Goal: Navigation & Orientation: Go to known website

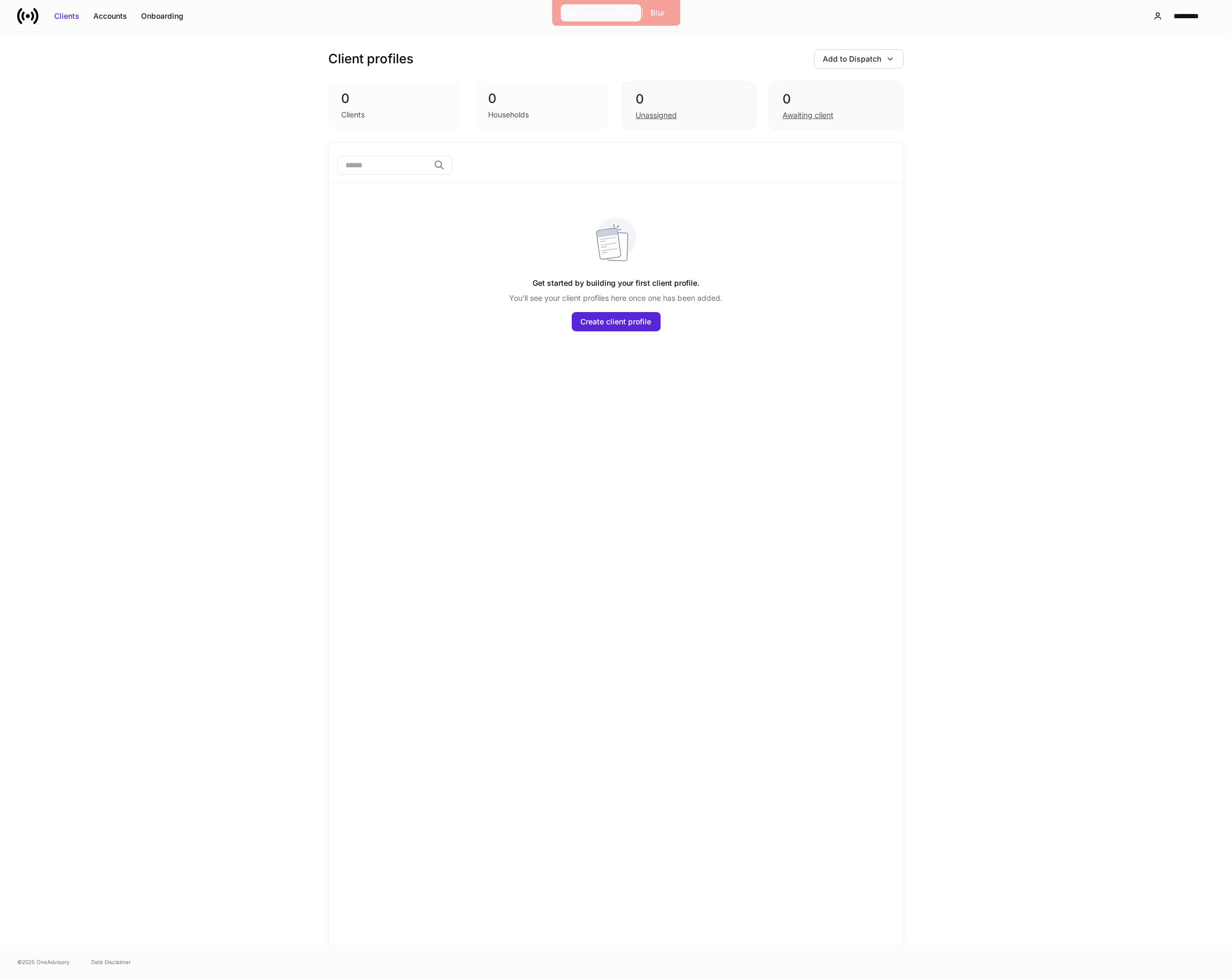
click at [582, 10] on div "Exit Impersonation" at bounding box center [601, 13] width 67 height 11
